Goal: Transaction & Acquisition: Purchase product/service

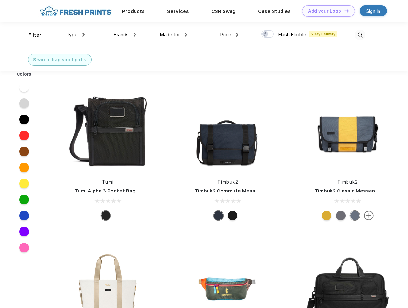
click at [326, 11] on link "Add your Logo Design Tool" at bounding box center [328, 10] width 53 height 11
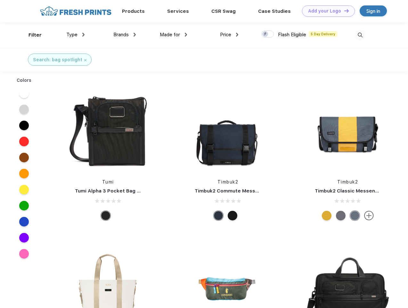
click at [0, 0] on div "Design Tool" at bounding box center [0, 0] width 0 height 0
click at [344, 11] on link "Add your Logo Design Tool" at bounding box center [328, 10] width 53 height 11
click at [31, 35] on div "Filter" at bounding box center [35, 34] width 13 height 7
click at [76, 35] on span "Type" at bounding box center [71, 35] width 11 height 6
click at [125, 35] on span "Brands" at bounding box center [120, 35] width 15 height 6
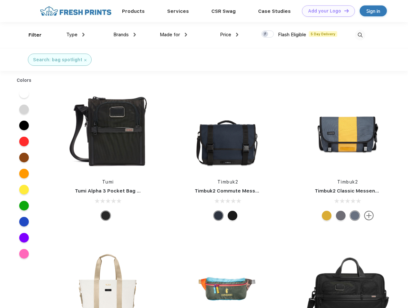
click at [174, 35] on span "Made for" at bounding box center [170, 35] width 20 height 6
click at [230, 35] on span "Price" at bounding box center [225, 35] width 11 height 6
click at [268, 34] on div at bounding box center [268, 33] width 13 height 7
click at [266, 34] on input "checkbox" at bounding box center [264, 32] width 4 height 4
click at [360, 35] on img at bounding box center [360, 35] width 11 height 11
